Goal: Transaction & Acquisition: Subscribe to service/newsletter

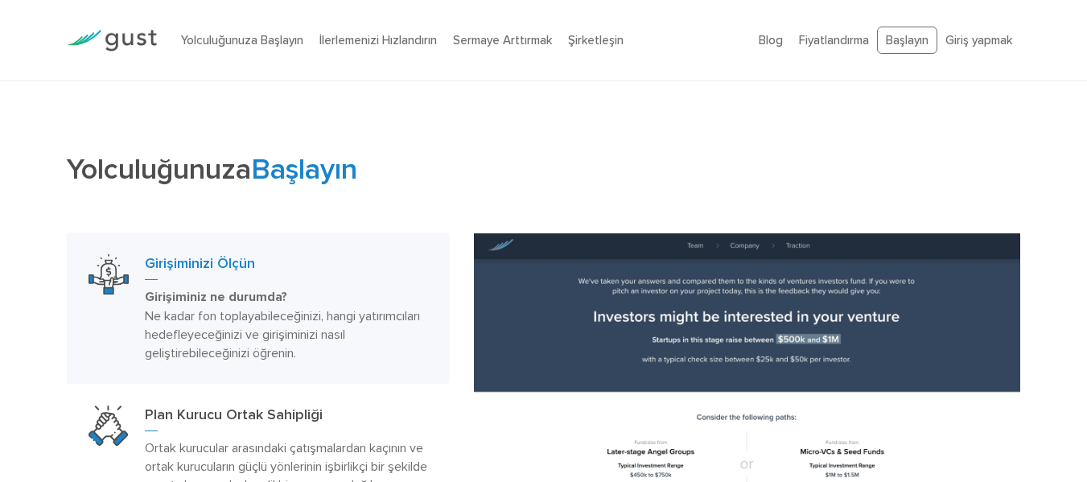
scroll to position [634, 0]
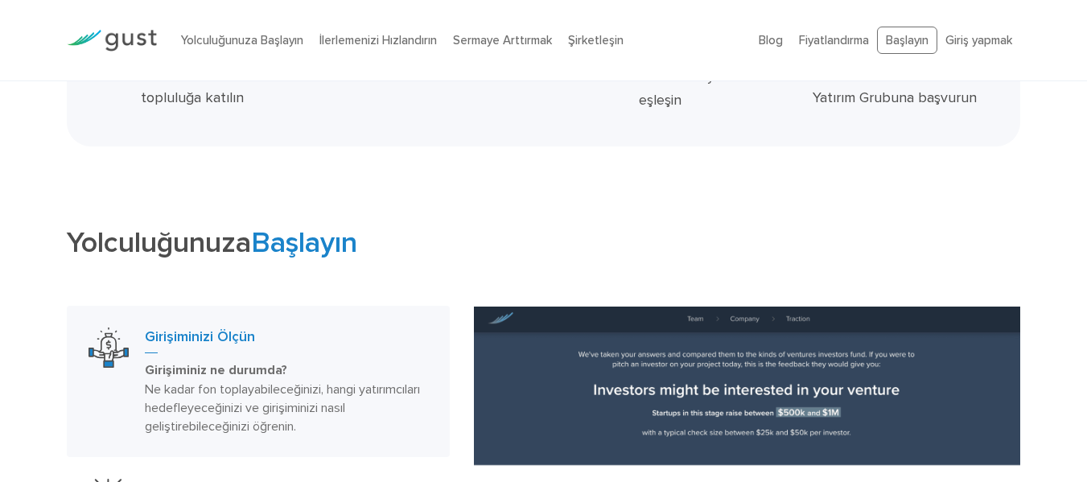
click at [474, 65] on div "Yolculuğunuza Başlayın İlerlemenizi Hızlandırın Sermaye Arttırmak Şirketleşin" at bounding box center [458, 40] width 578 height 51
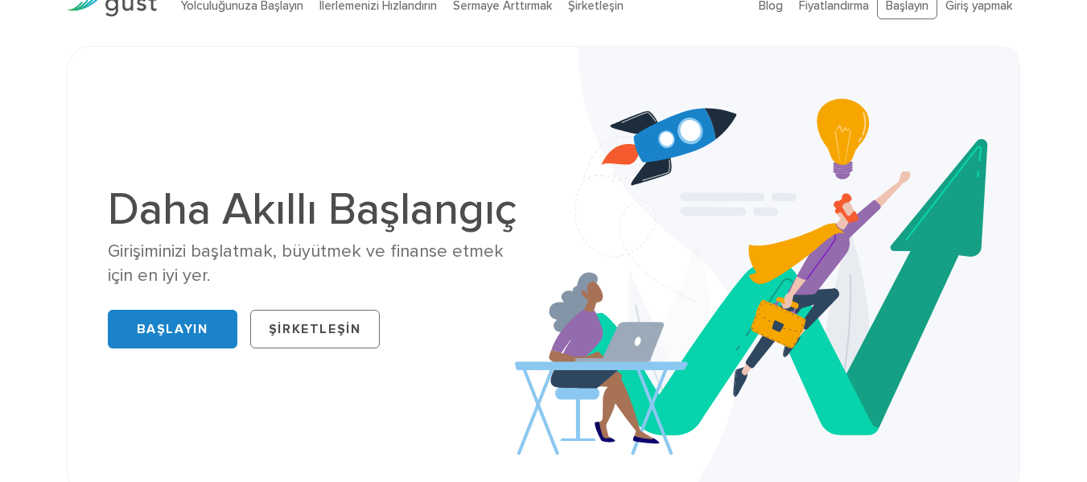
scroll to position [0, 0]
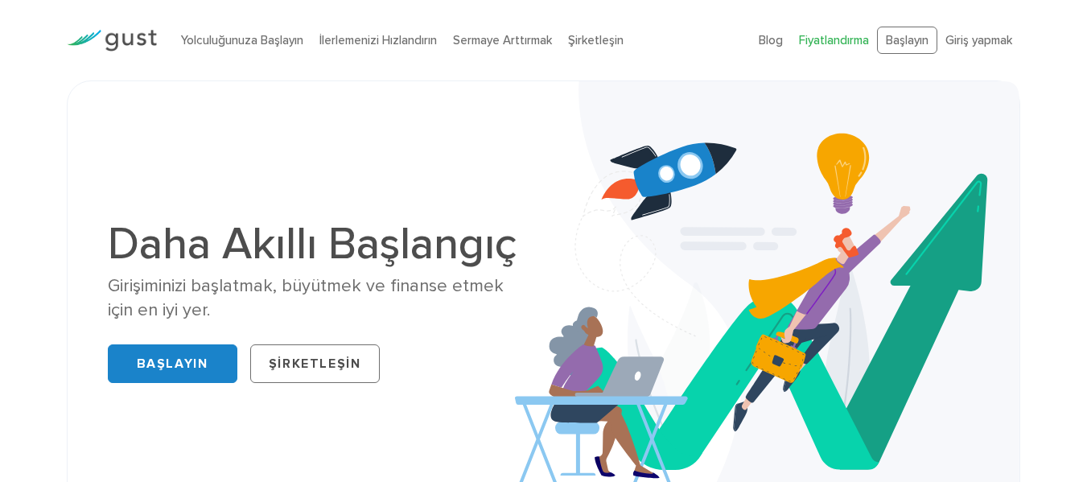
click at [846, 43] on font "Fiyatlandırma" at bounding box center [834, 40] width 70 height 14
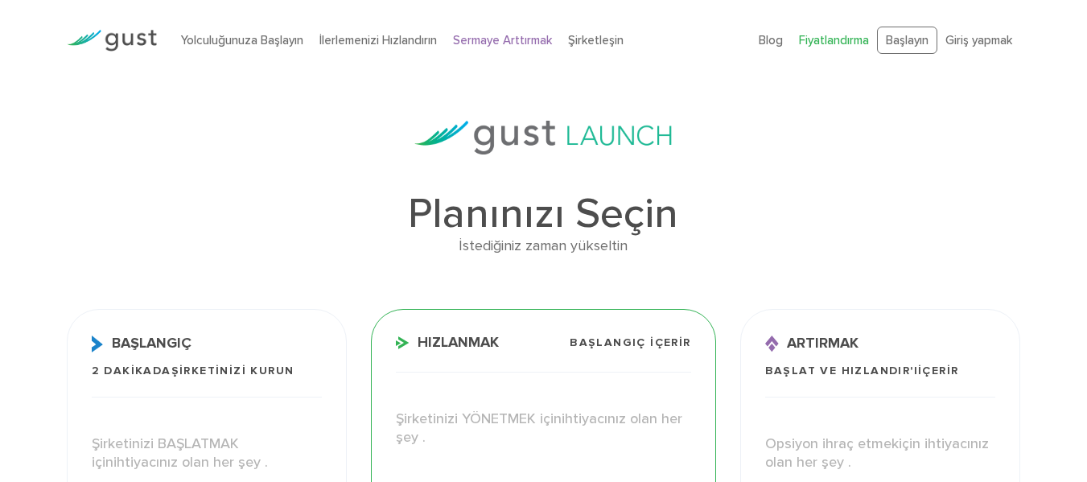
click at [508, 41] on font "Sermaye Arttırmak" at bounding box center [502, 40] width 99 height 14
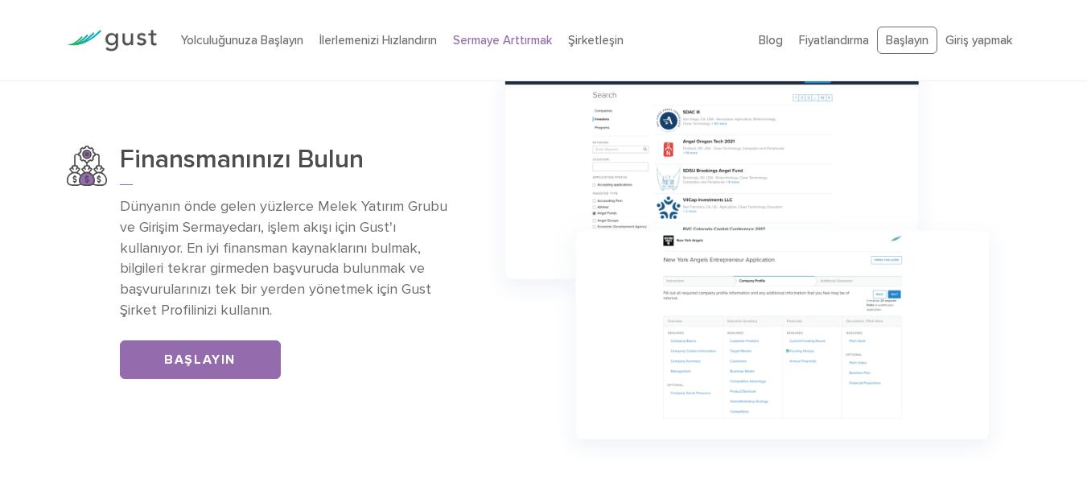
scroll to position [1046, 0]
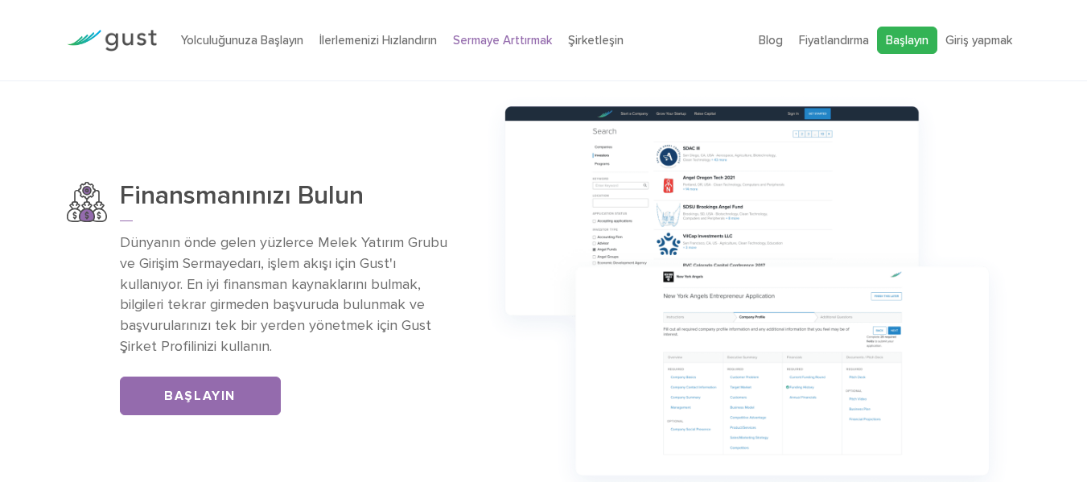
click at [925, 44] on font "Başlayın" at bounding box center [907, 40] width 43 height 14
